Goal: Task Accomplishment & Management: Complete application form

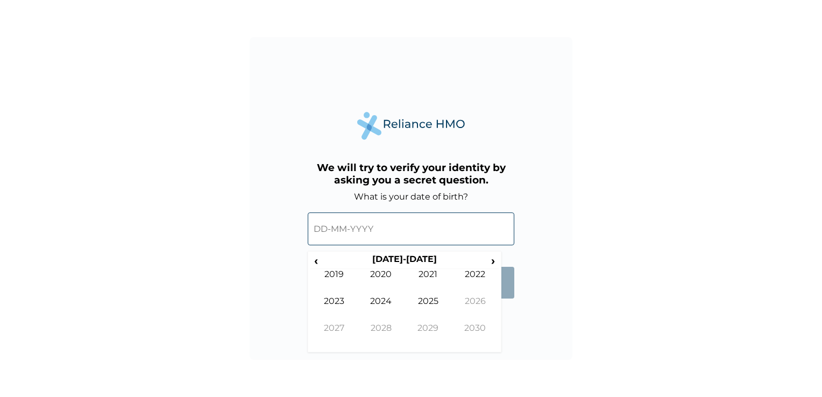
click at [374, 233] on input "text" at bounding box center [411, 228] width 206 height 33
click at [316, 259] on span "‹" at bounding box center [315, 260] width 11 height 13
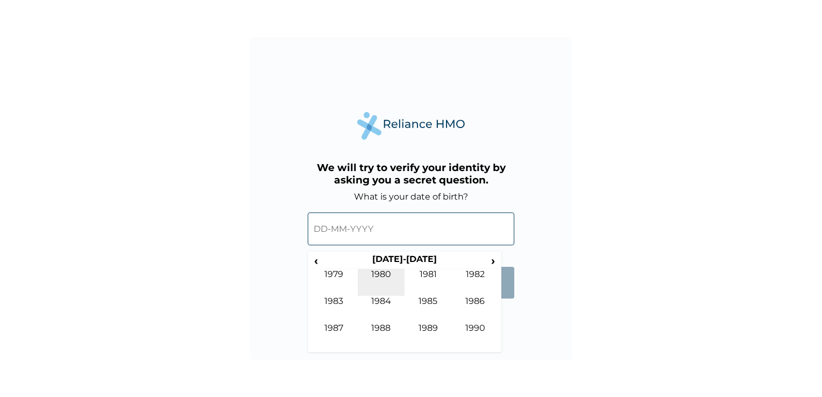
click at [379, 274] on td "1980" at bounding box center [381, 282] width 47 height 27
click at [382, 330] on td "Oct" at bounding box center [381, 336] width 47 height 27
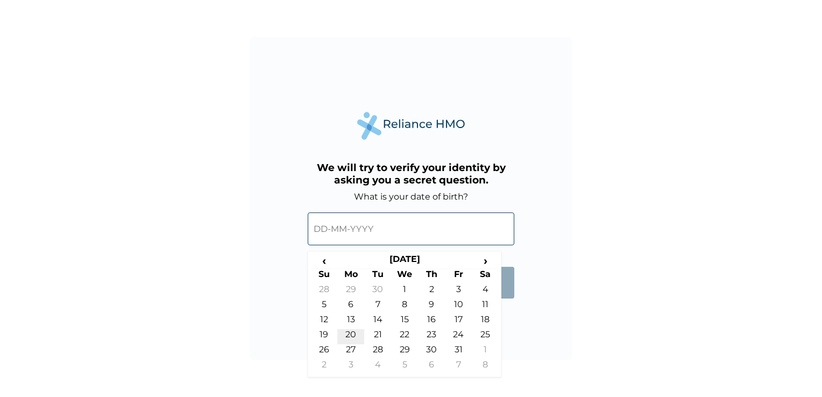
click at [353, 332] on td "20" at bounding box center [350, 336] width 27 height 15
type input "[DATE]"
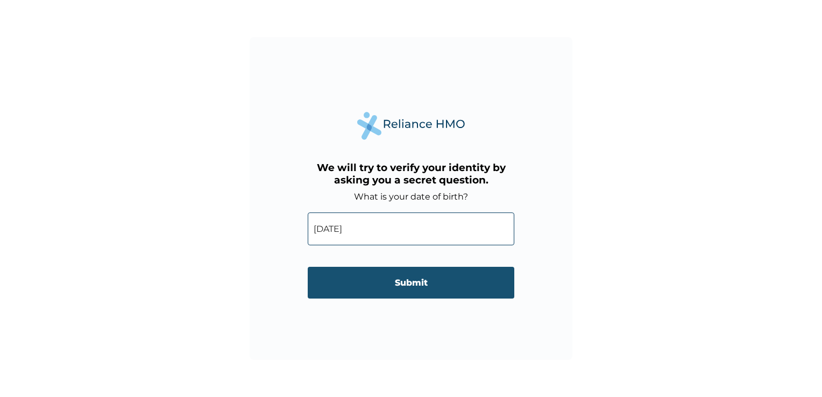
click at [404, 287] on input "Submit" at bounding box center [411, 283] width 206 height 32
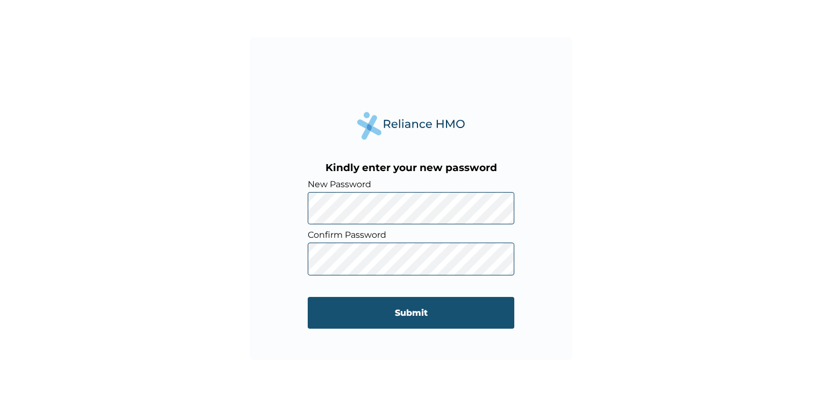
click at [404, 316] on input "Submit" at bounding box center [411, 313] width 206 height 32
